Goal: Information Seeking & Learning: Learn about a topic

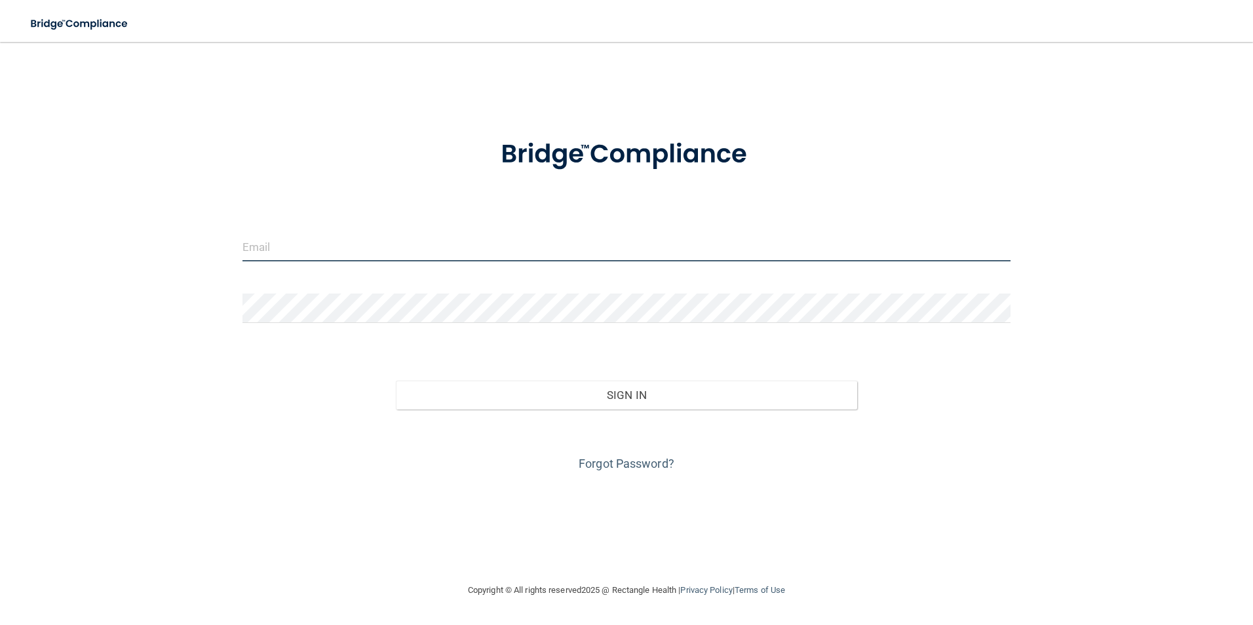
drag, startPoint x: 405, startPoint y: 240, endPoint x: 391, endPoint y: 233, distance: 16.1
click at [405, 240] on input "email" at bounding box center [626, 246] width 769 height 29
type input "[EMAIL_ADDRESS][DOMAIN_NAME]"
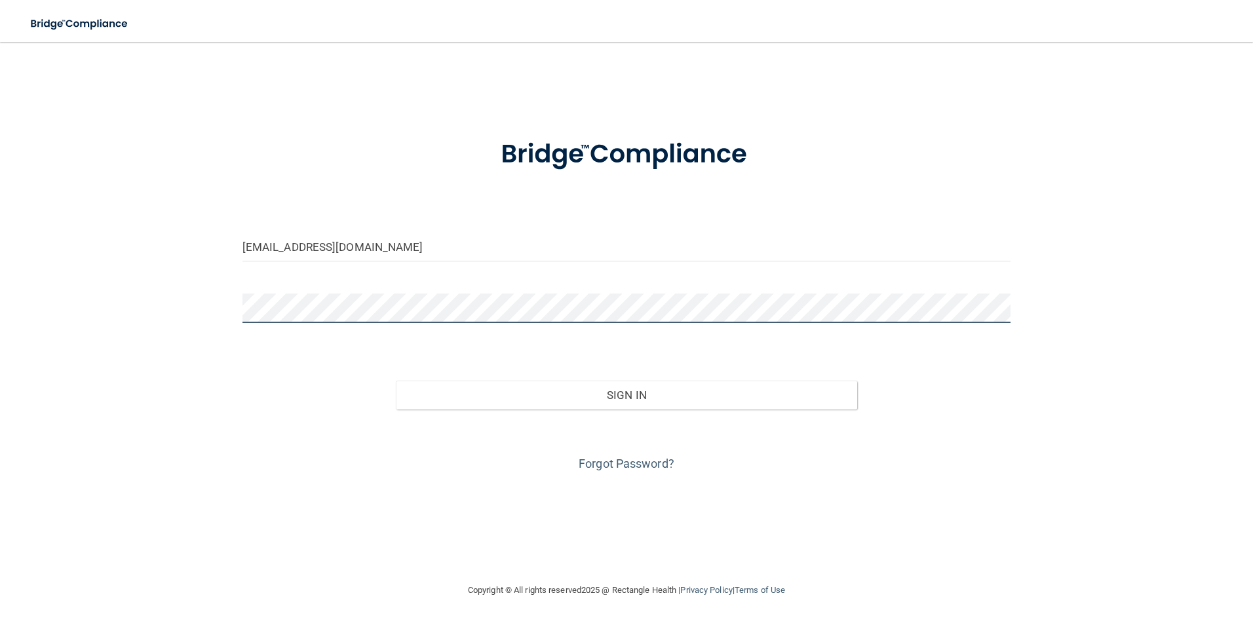
click at [396, 381] on button "Sign In" at bounding box center [626, 395] width 461 height 29
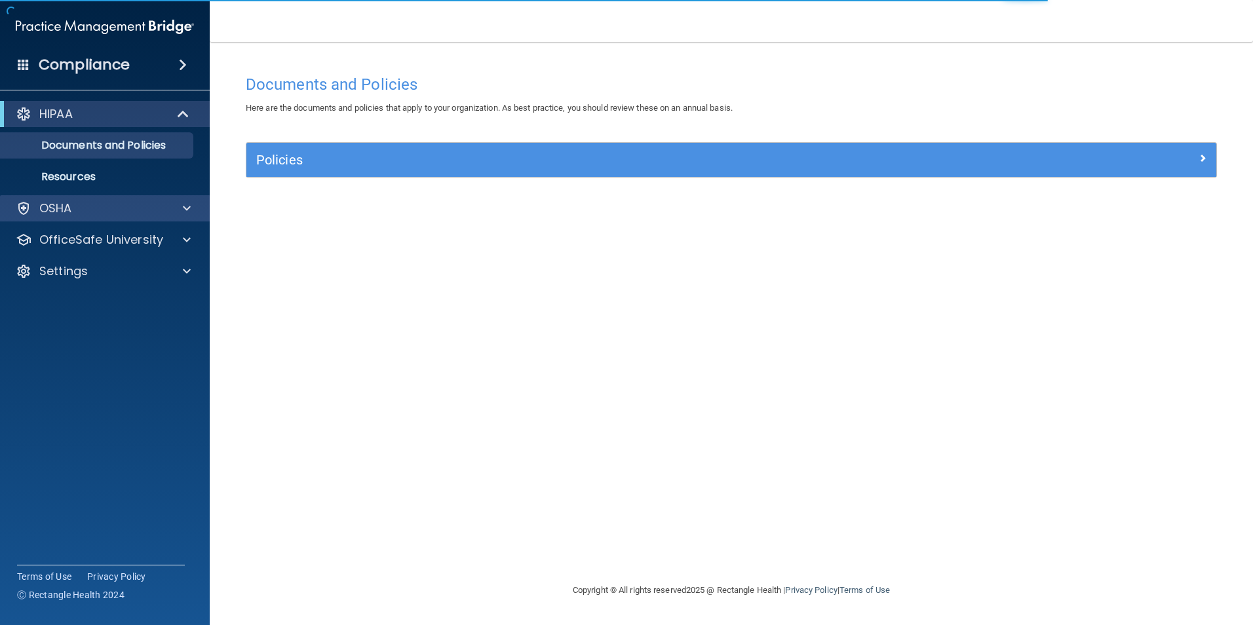
click at [50, 199] on div "OSHA" at bounding box center [105, 208] width 210 height 26
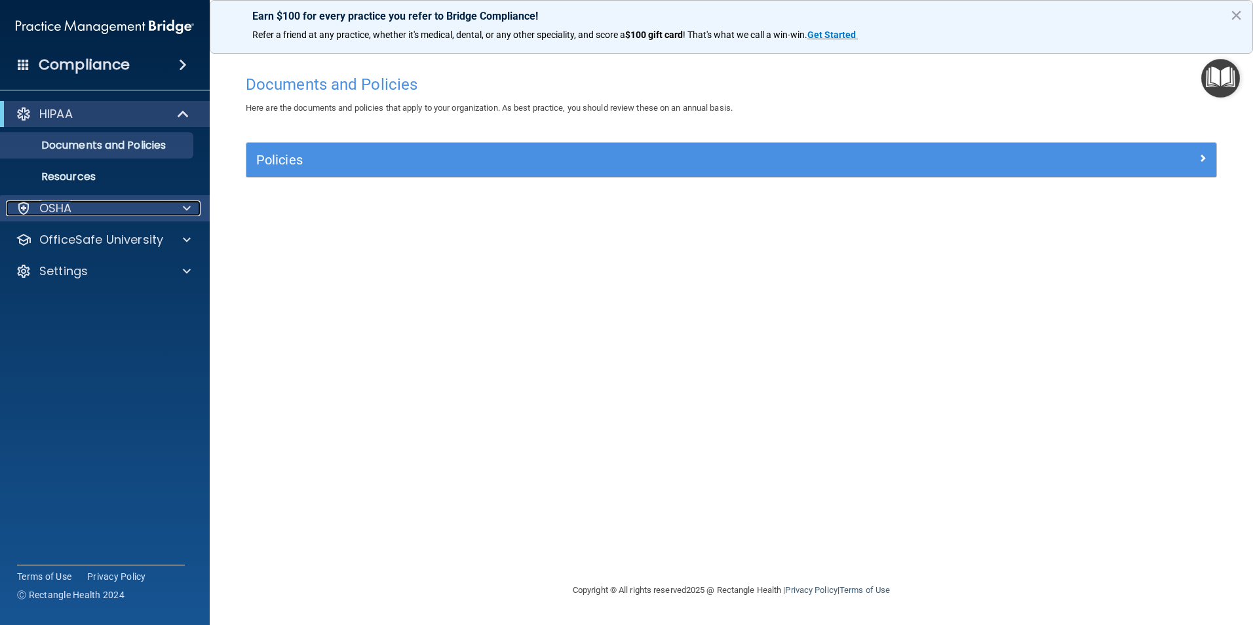
click at [179, 214] on div at bounding box center [184, 208] width 33 height 16
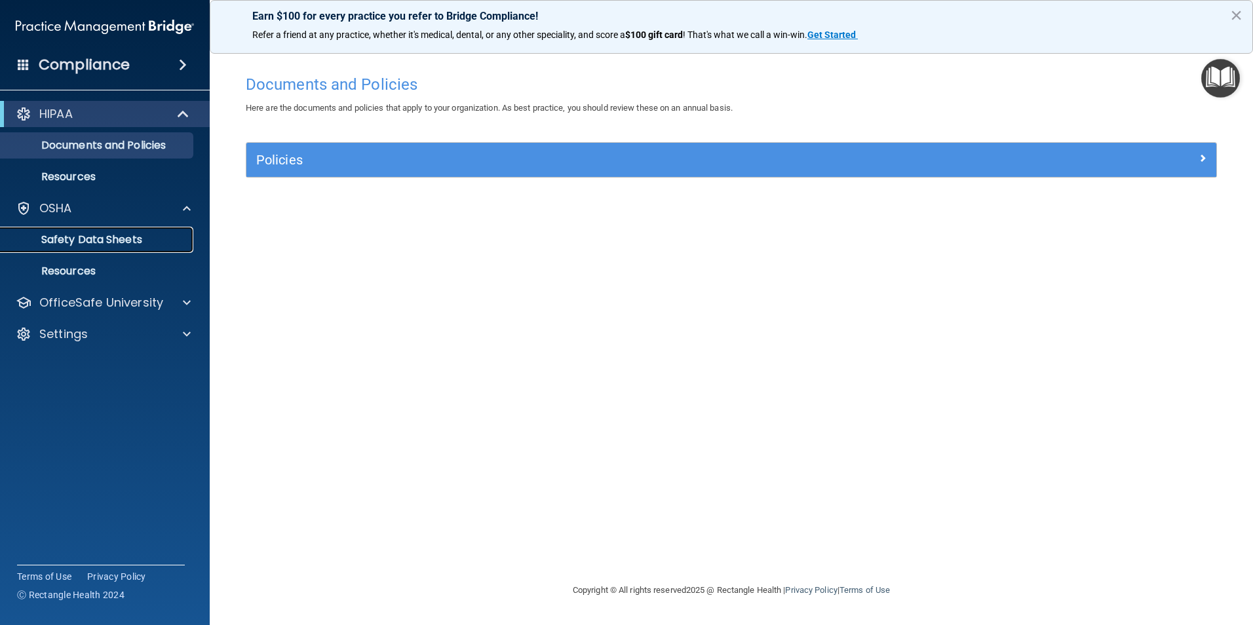
click at [54, 246] on p "Safety Data Sheets" at bounding box center [98, 239] width 179 height 13
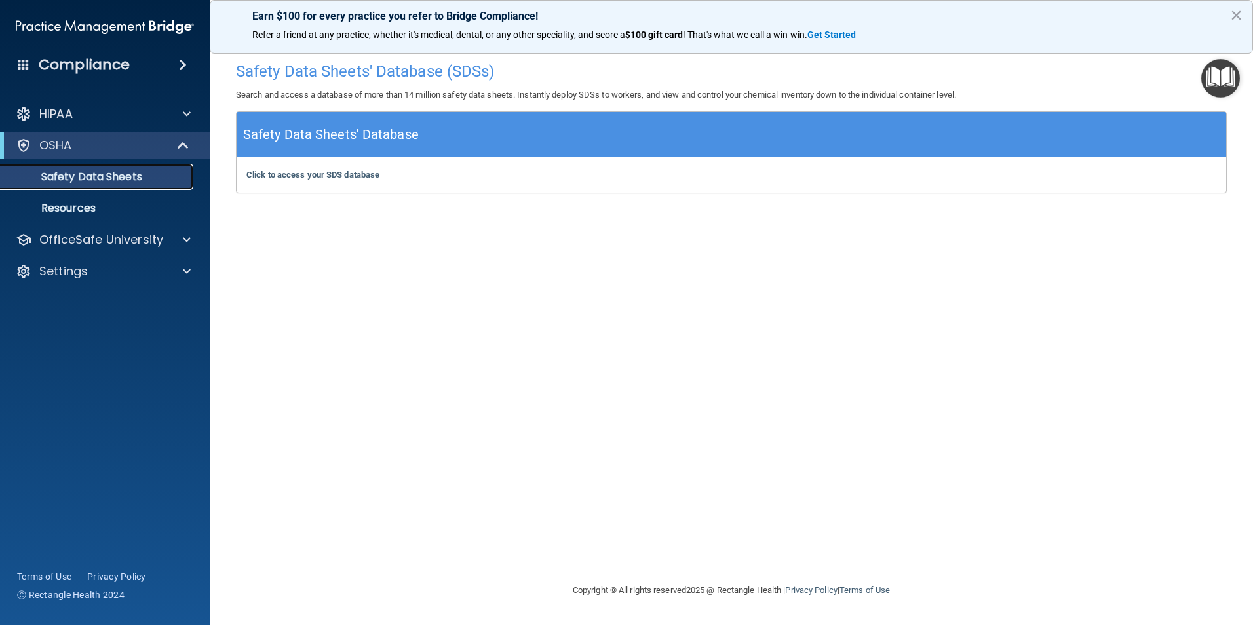
click at [115, 176] on p "Safety Data Sheets" at bounding box center [98, 176] width 179 height 13
click at [351, 172] on b "Click to access your SDS database" at bounding box center [312, 175] width 133 height 10
click at [102, 105] on div "HIPAA" at bounding box center [105, 114] width 210 height 26
click at [158, 64] on div "Compliance" at bounding box center [105, 64] width 210 height 29
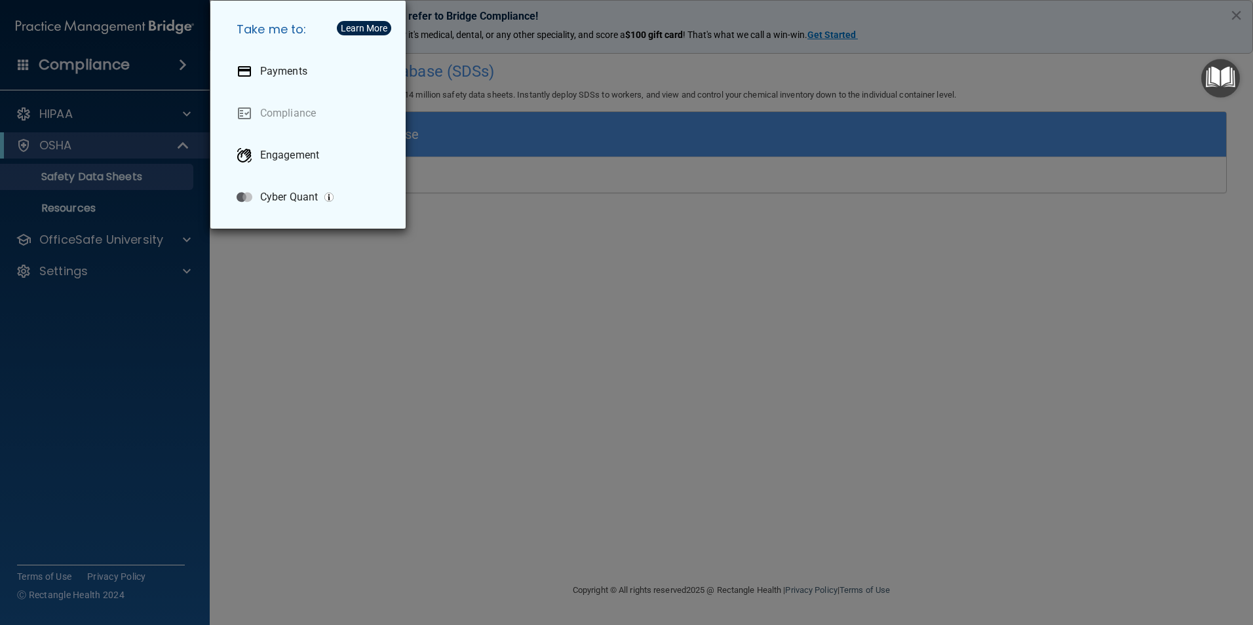
click at [105, 48] on div "Take me to: Payments Compliance Engagement Cyber Quant" at bounding box center [626, 312] width 1253 height 625
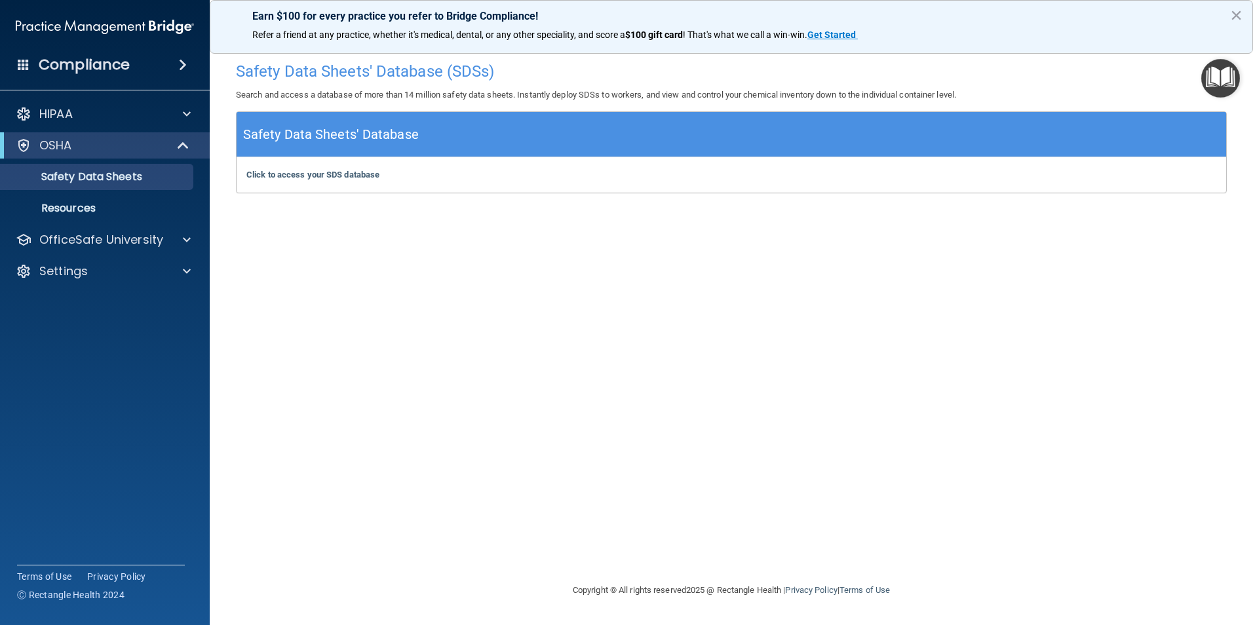
click at [1219, 75] on img "Open Resource Center" at bounding box center [1220, 78] width 39 height 39
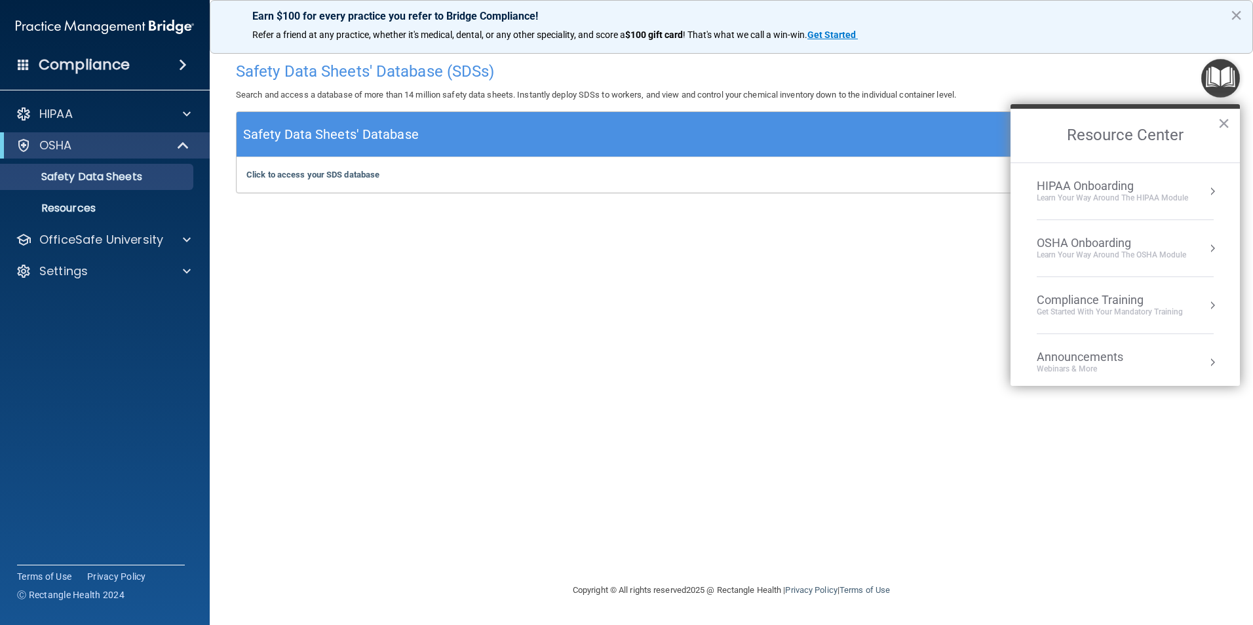
click at [1102, 189] on div "HIPAA Onboarding" at bounding box center [1112, 186] width 151 height 14
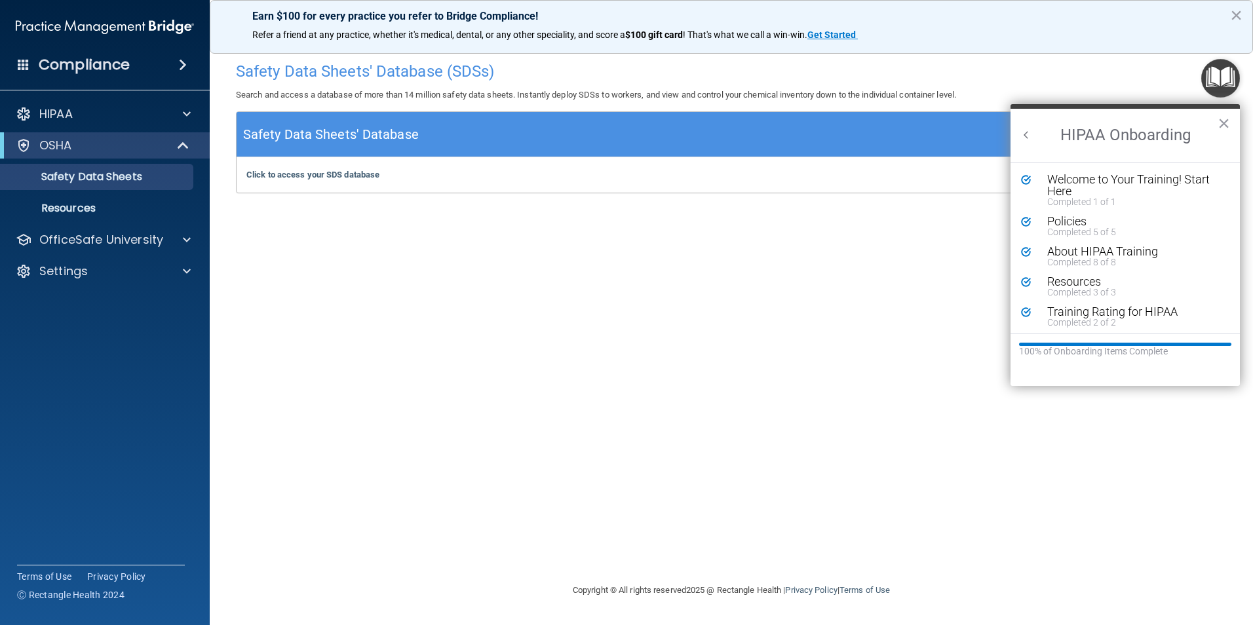
scroll to position [3, 0]
click at [1025, 136] on button "Back to Resource Center Home" at bounding box center [1026, 134] width 13 height 13
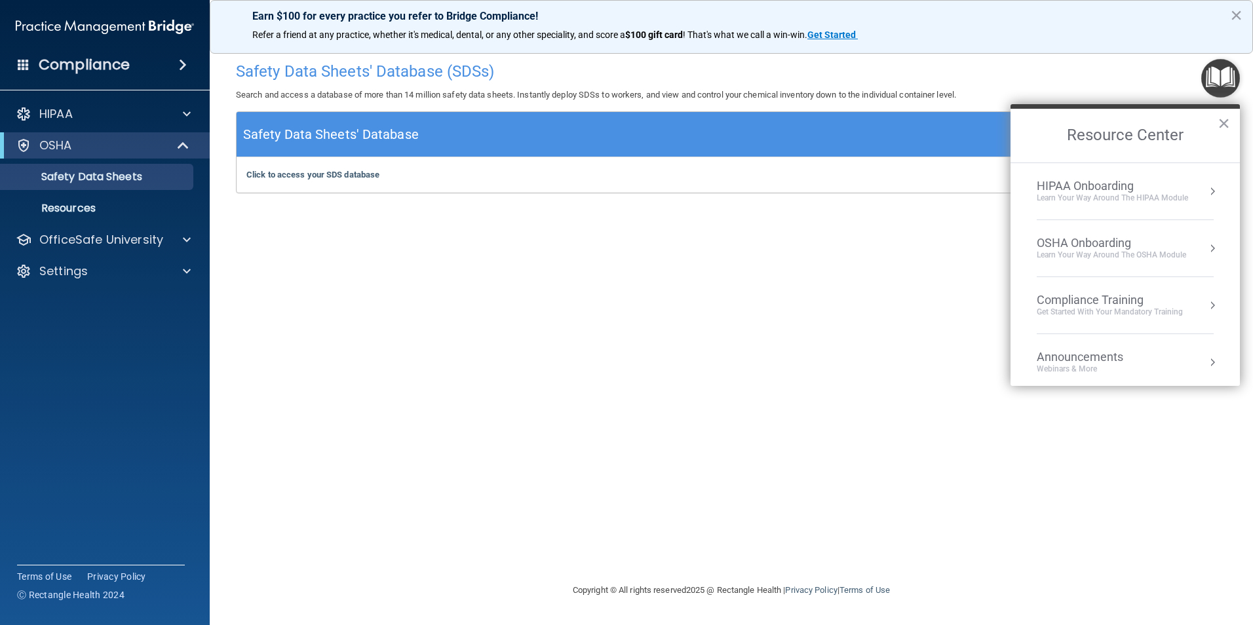
click at [1085, 308] on div "Get Started with your mandatory training" at bounding box center [1110, 312] width 146 height 11
click at [1101, 183] on div "HIPAA Training for Members" at bounding box center [1094, 185] width 146 height 12
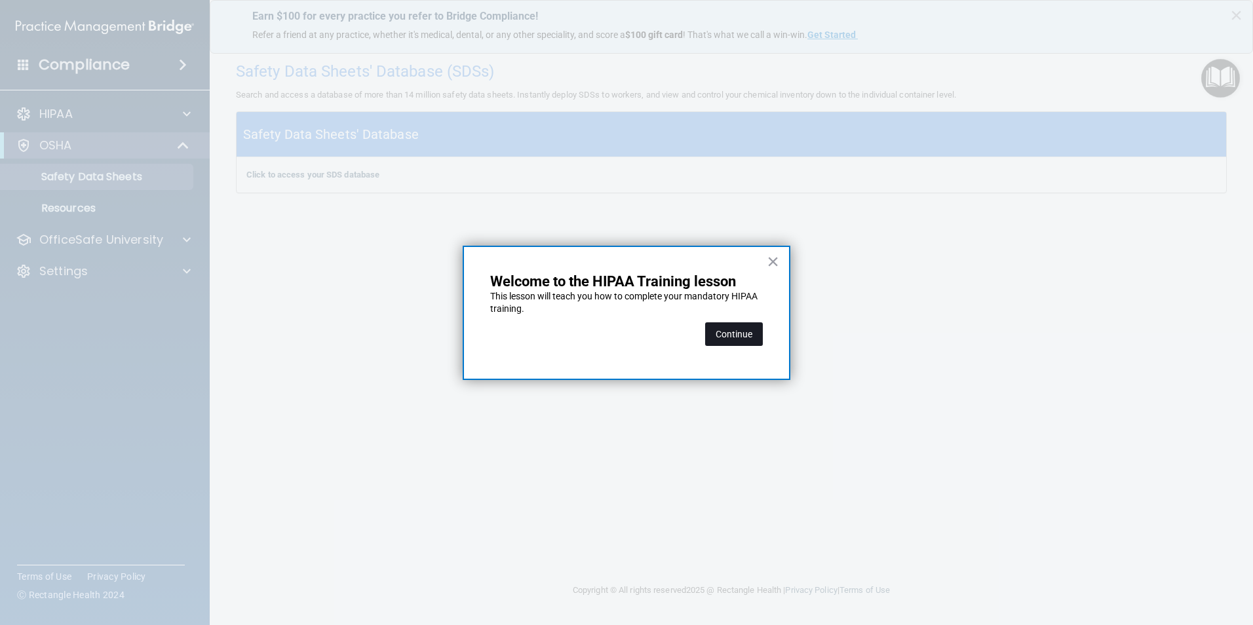
click at [727, 334] on button "Continue" at bounding box center [734, 334] width 58 height 24
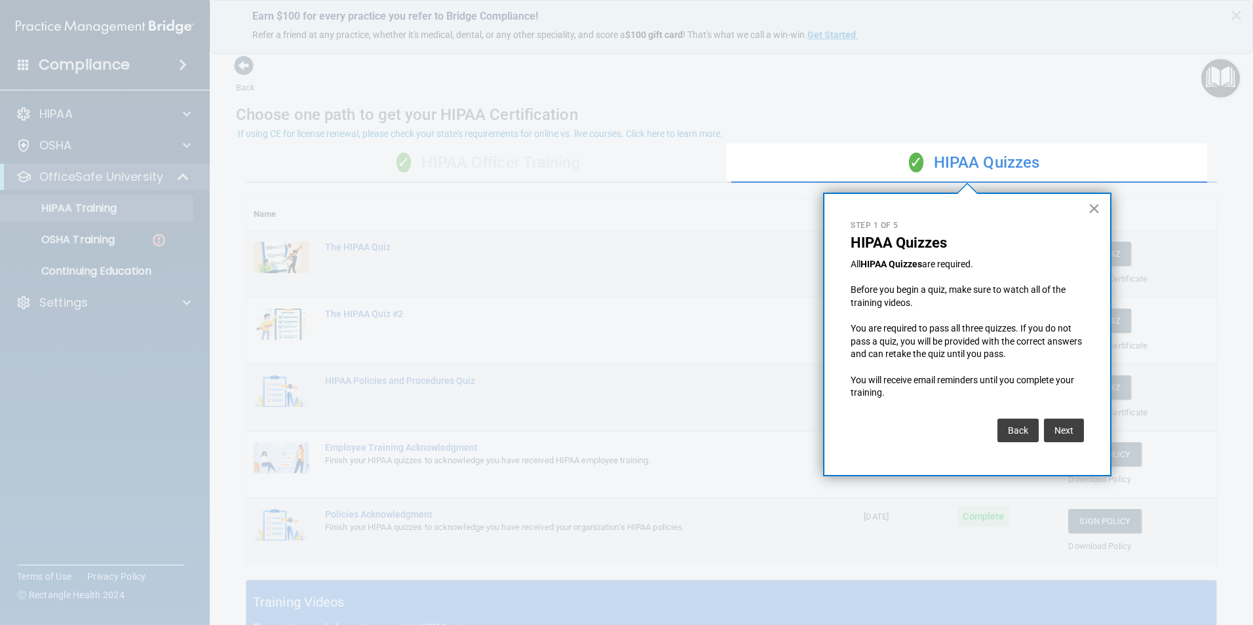
click at [1096, 213] on button "×" at bounding box center [1094, 208] width 12 height 21
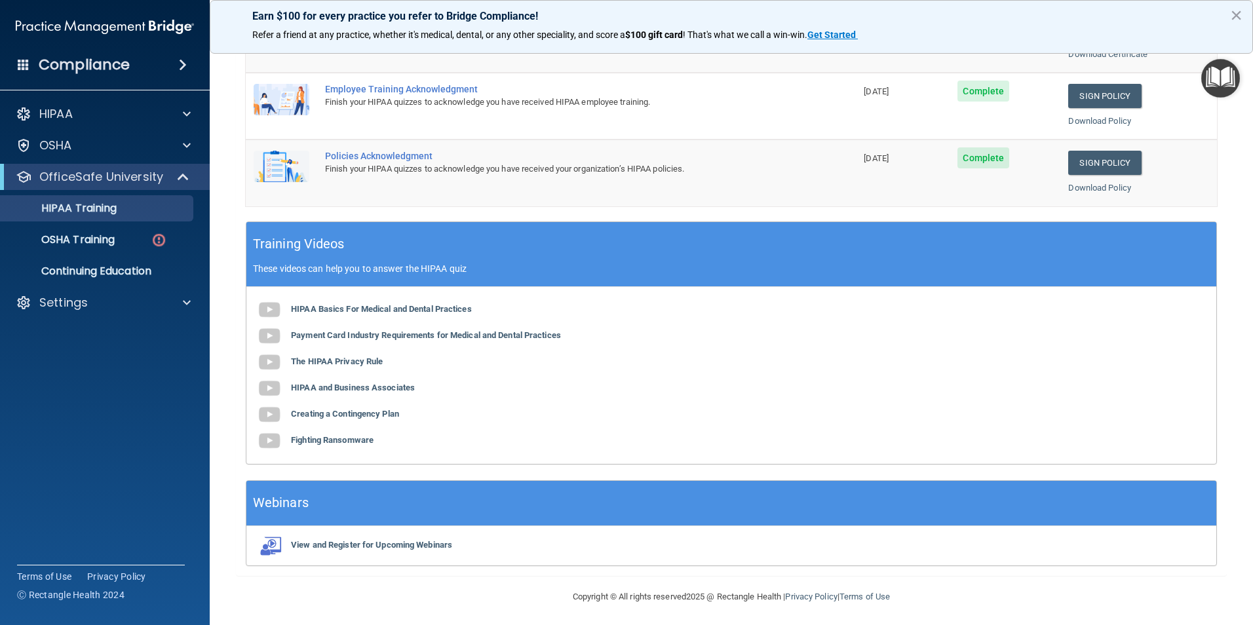
scroll to position [362, 0]
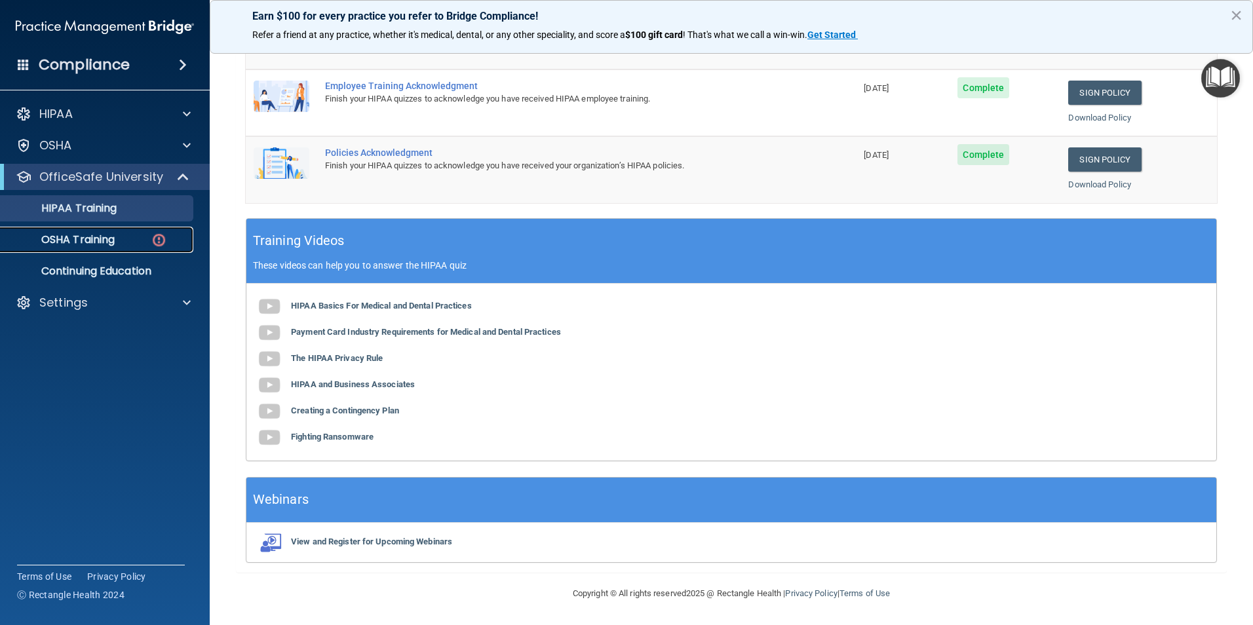
click at [61, 233] on p "OSHA Training" at bounding box center [62, 239] width 106 height 13
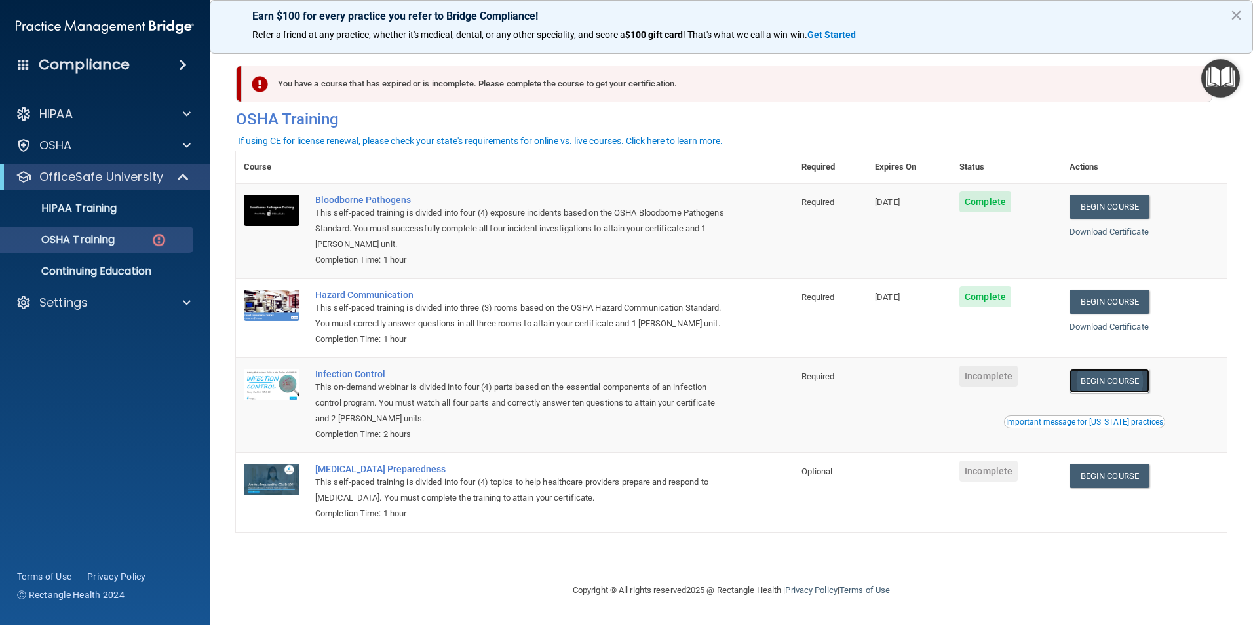
click at [1139, 393] on link "Begin Course" at bounding box center [1109, 381] width 80 height 24
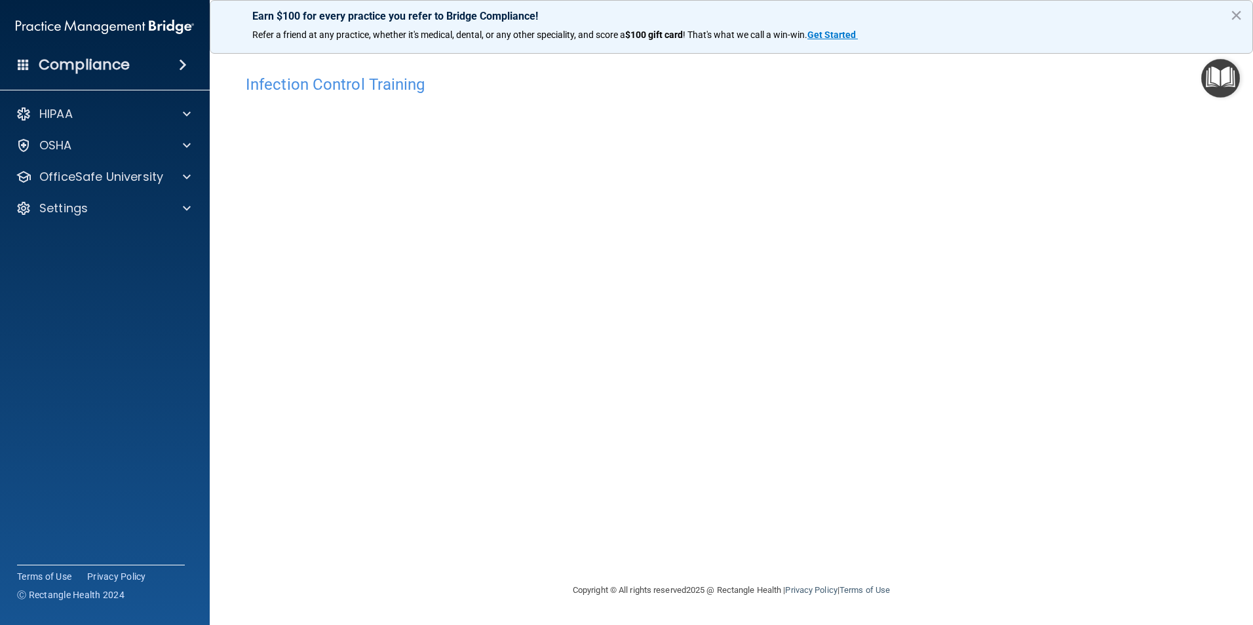
click at [997, 479] on div "Infection Control Training This course doesn’t expire until . Are you sure you …" at bounding box center [731, 325] width 991 height 514
click at [945, 529] on div "Infection Control Training This course doesn’t expire until . Are you sure you …" at bounding box center [731, 325] width 991 height 514
click at [958, 417] on div "Infection Control Training This course doesn’t expire until . Are you sure you …" at bounding box center [731, 325] width 991 height 514
